Goal: Task Accomplishment & Management: Manage account settings

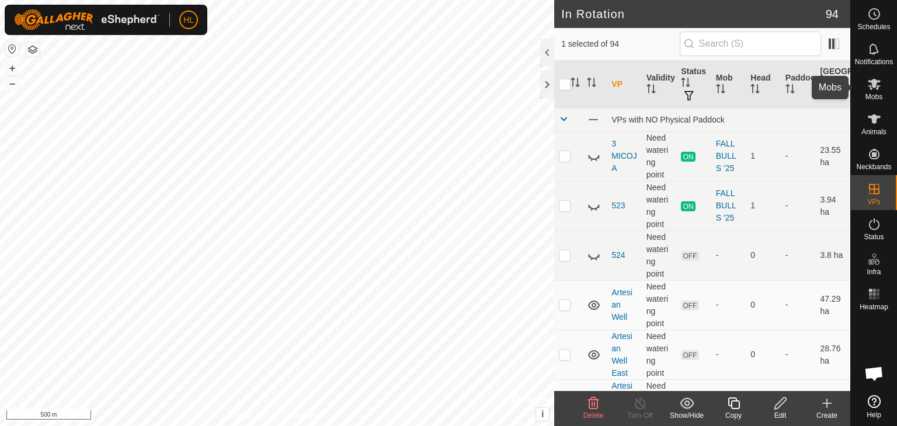
click at [874, 85] on icon at bounding box center [874, 84] width 13 height 11
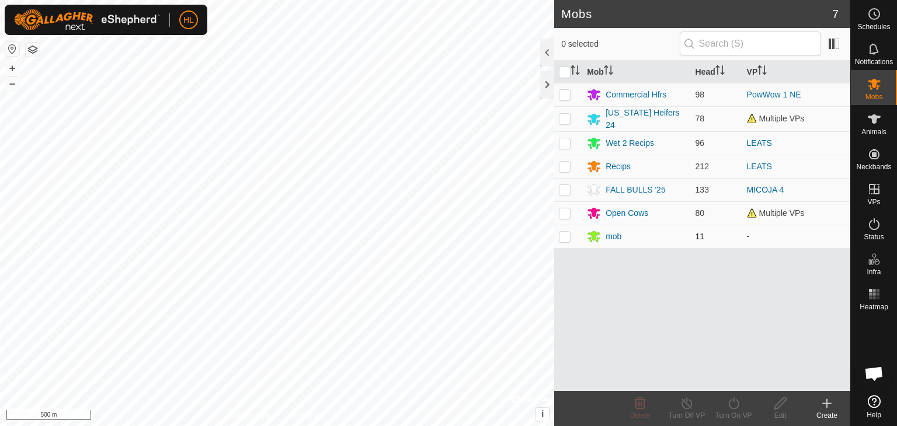
click at [570, 235] on p-checkbox at bounding box center [565, 236] width 12 height 9
checkbox input "true"
click at [736, 407] on icon at bounding box center [734, 404] width 15 height 14
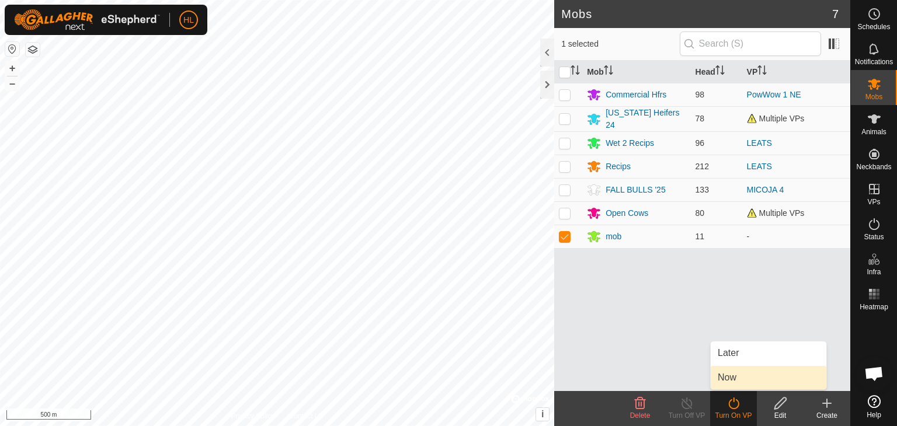
click at [738, 381] on link "Now" at bounding box center [769, 377] width 116 height 23
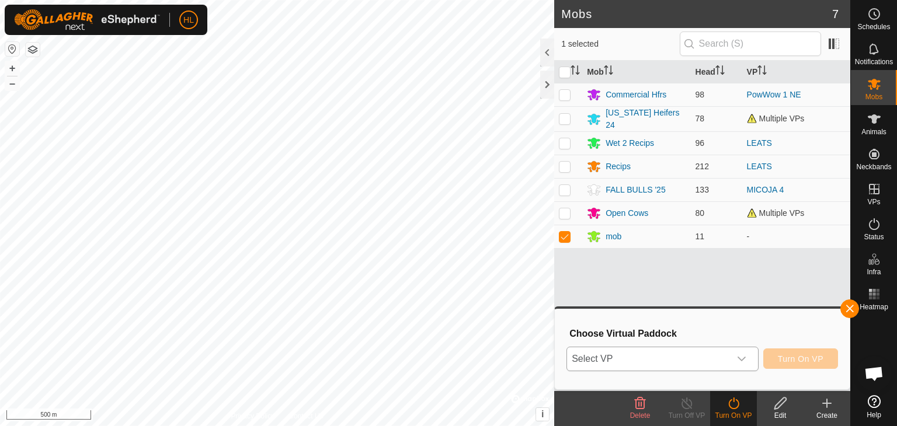
click at [737, 353] on div "dropdown trigger" at bounding box center [741, 359] width 23 height 23
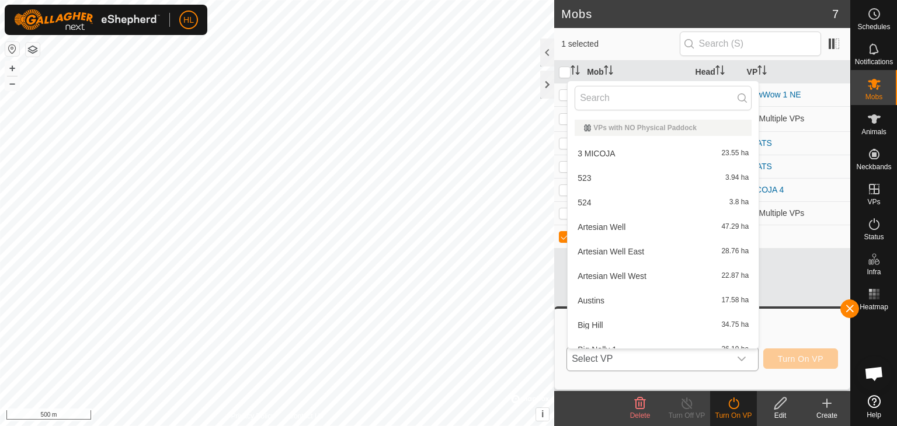
scroll to position [13, 0]
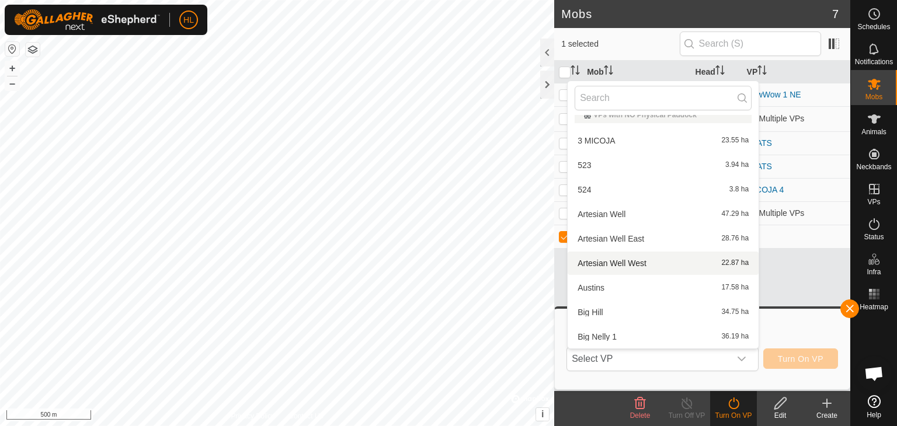
click at [830, 284] on div "Mob Head VP Commercial Hfrs 98 PowWow 1 NE [US_STATE] Heifers 24 78 Multiple VP…" at bounding box center [702, 226] width 296 height 331
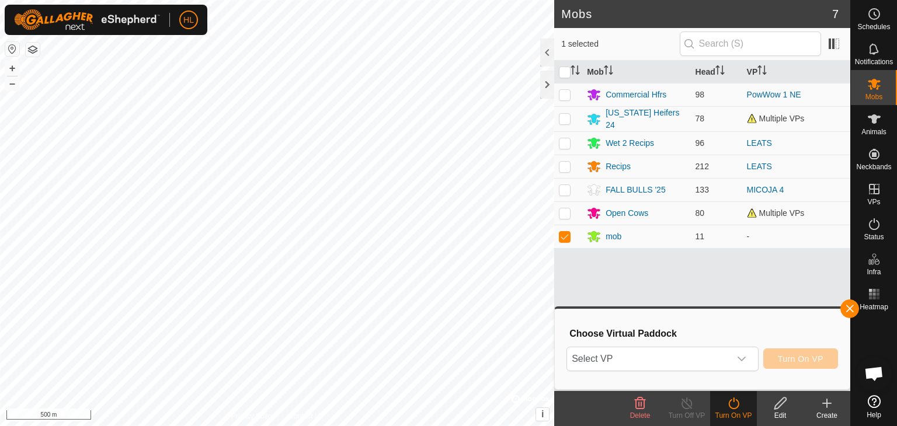
click at [788, 305] on div "Mob Head VP Commercial Hfrs 98 PowWow 1 NE [US_STATE] Heifers 24 78 Multiple VP…" at bounding box center [702, 226] width 296 height 331
click at [845, 306] on button "button" at bounding box center [850, 309] width 19 height 19
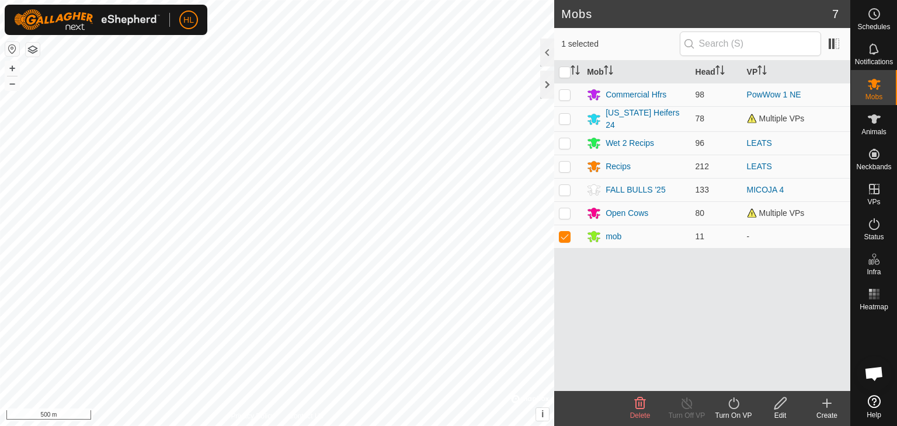
click at [785, 410] on icon at bounding box center [780, 404] width 15 height 14
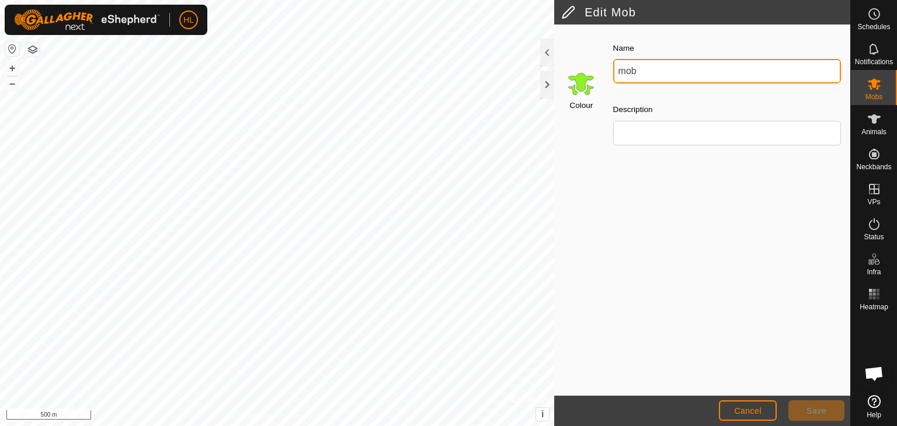
click at [658, 78] on input "mob" at bounding box center [727, 71] width 228 height 25
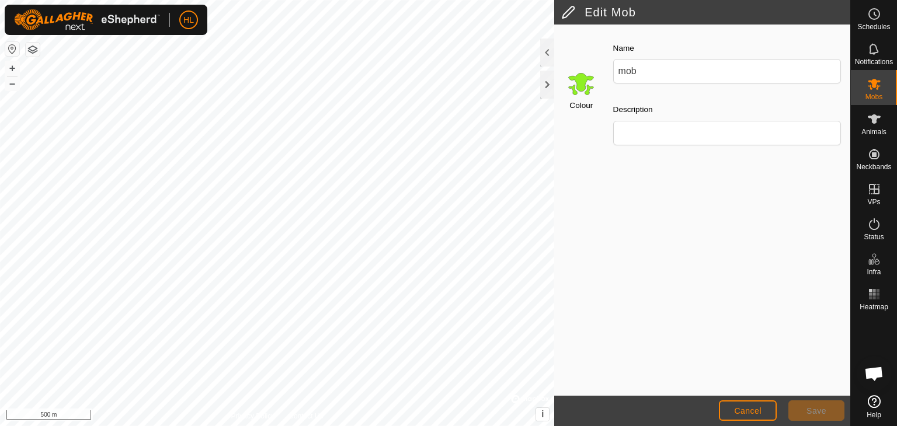
click at [571, 15] on h2 "Edit Mob" at bounding box center [705, 12] width 289 height 14
click at [761, 414] on span "Cancel" at bounding box center [747, 411] width 27 height 9
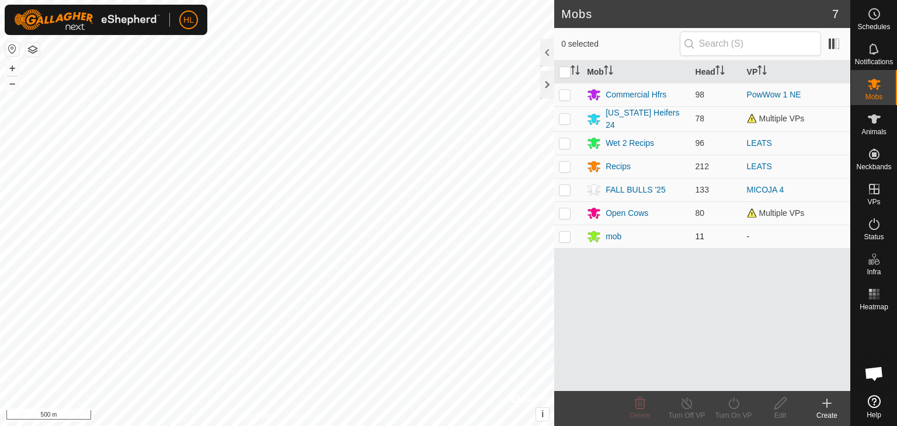
click at [568, 235] on p-checkbox at bounding box center [565, 236] width 12 height 9
click at [571, 235] on td at bounding box center [568, 236] width 28 height 23
checkbox input "true"
click at [778, 408] on icon at bounding box center [781, 404] width 12 height 12
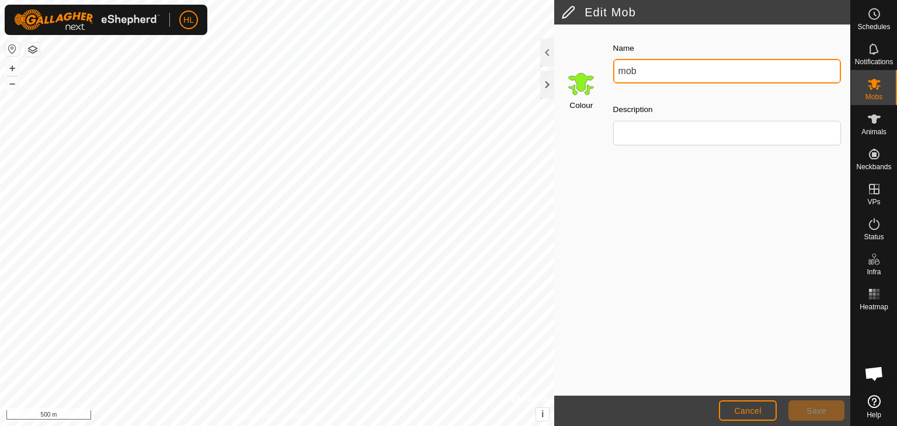
click at [619, 74] on input "mob" at bounding box center [727, 71] width 228 height 25
click at [695, 74] on input "EMBREYO mob" at bounding box center [727, 71] width 228 height 25
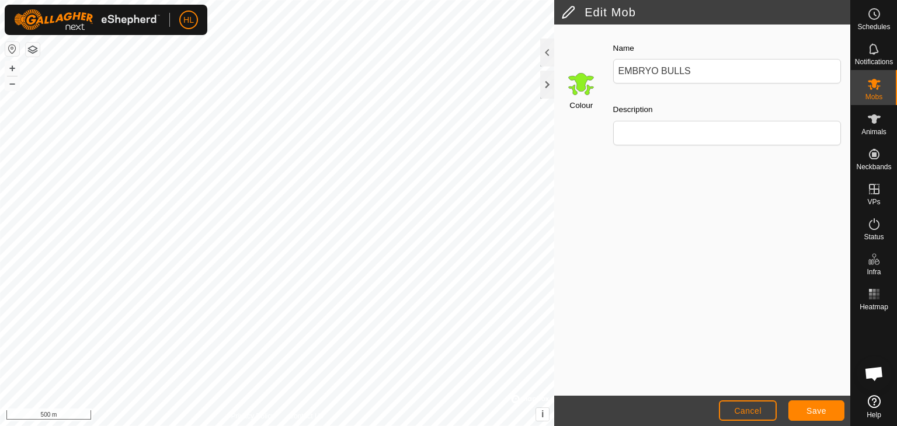
click at [574, 73] on input "Select a color" at bounding box center [581, 84] width 28 height 28
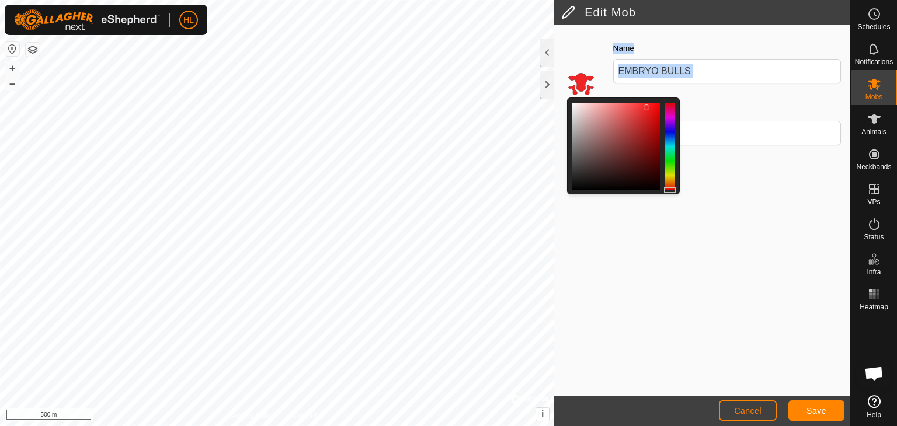
drag, startPoint x: 674, startPoint y: 169, endPoint x: 677, endPoint y: 199, distance: 29.3
click at [677, 199] on div "Colour Name EMBRYO BULLS Description" at bounding box center [702, 211] width 296 height 372
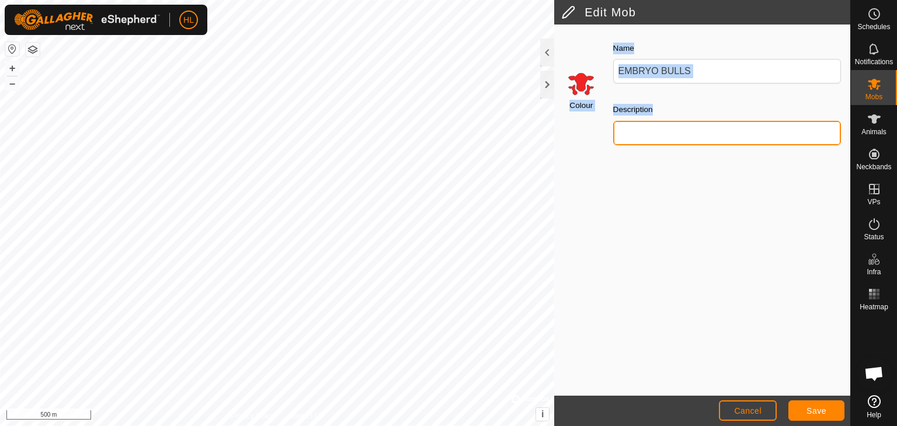
click at [642, 136] on input "Description" at bounding box center [727, 133] width 228 height 25
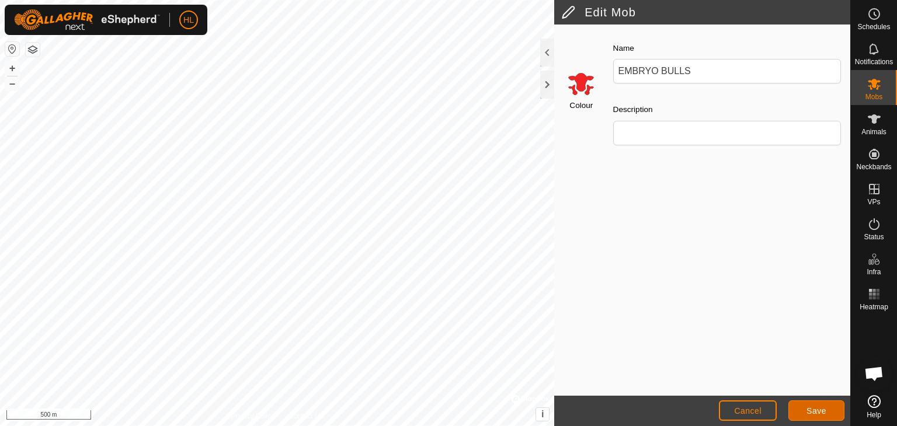
click at [818, 408] on span "Save" at bounding box center [817, 411] width 20 height 9
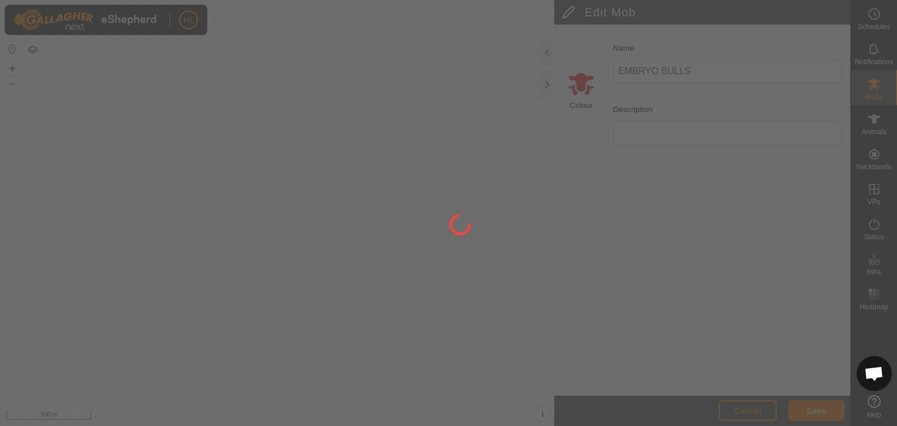
type input "mob"
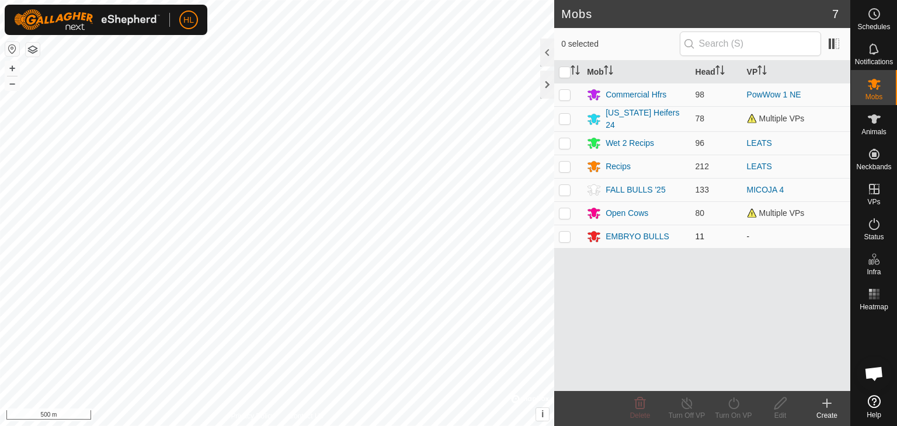
click at [567, 237] on p-checkbox at bounding box center [565, 236] width 12 height 9
checkbox input "true"
click at [742, 410] on turn-on-svg-icon at bounding box center [733, 404] width 47 height 14
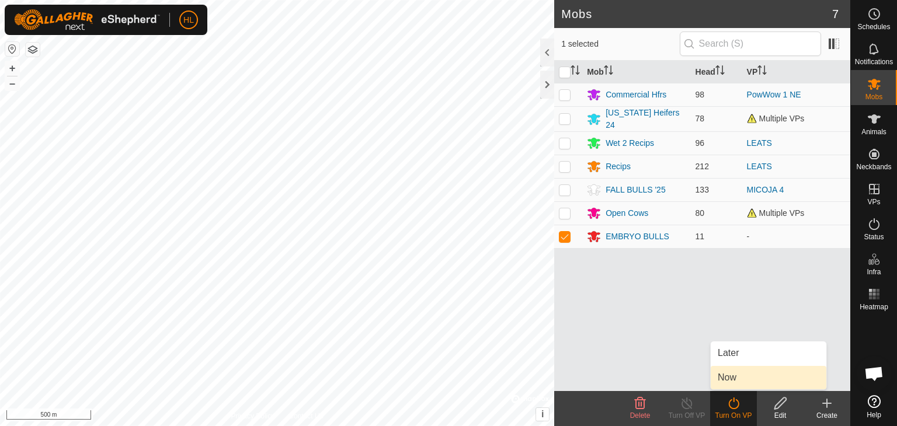
click at [745, 374] on link "Now" at bounding box center [769, 377] width 116 height 23
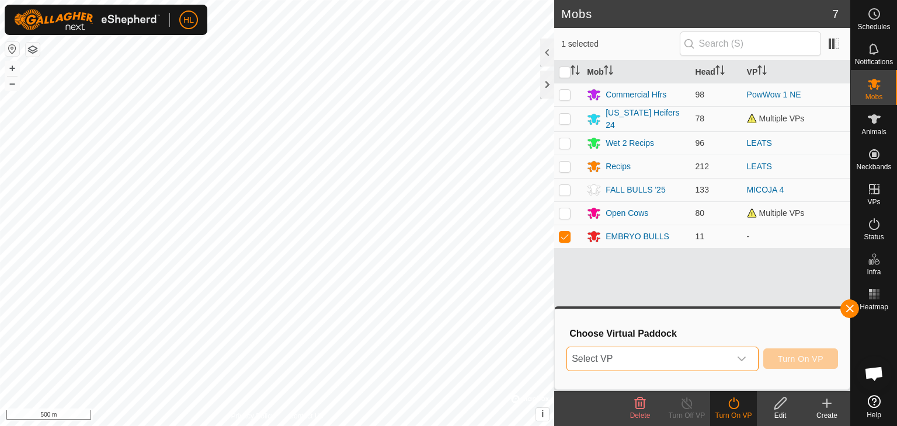
click at [640, 356] on span "Select VP" at bounding box center [648, 359] width 163 height 23
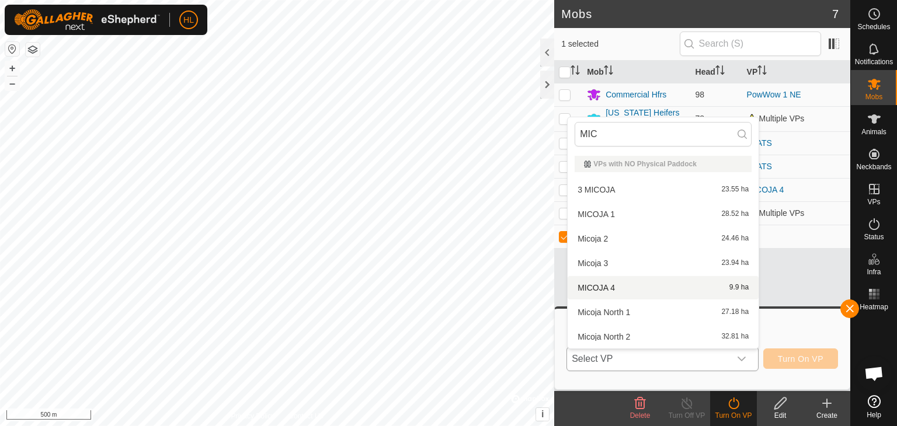
type input "MIC"
click at [622, 286] on li "MICOJA 4 9.9 ha" at bounding box center [663, 287] width 191 height 23
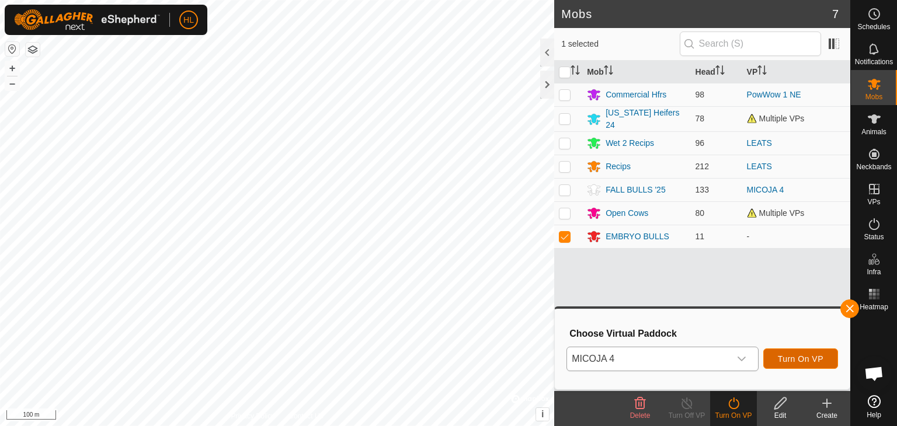
click at [800, 361] on span "Turn On VP" at bounding box center [801, 359] width 46 height 9
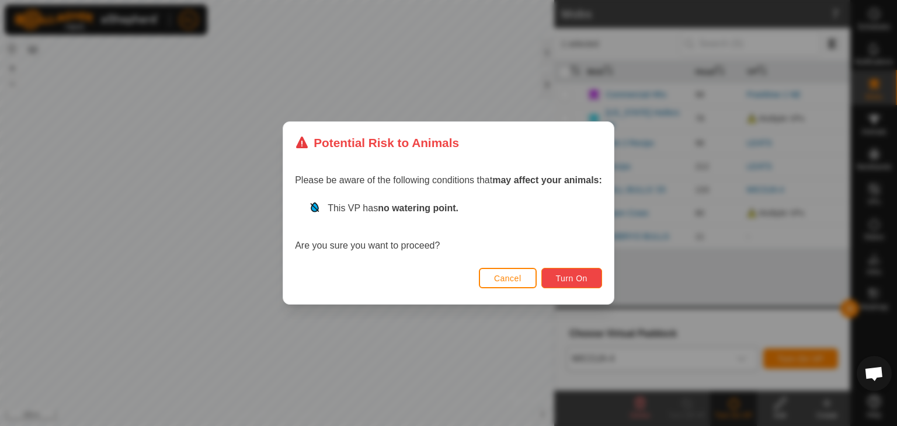
click at [575, 280] on span "Turn On" at bounding box center [572, 278] width 32 height 9
